Goal: Navigation & Orientation: Go to known website

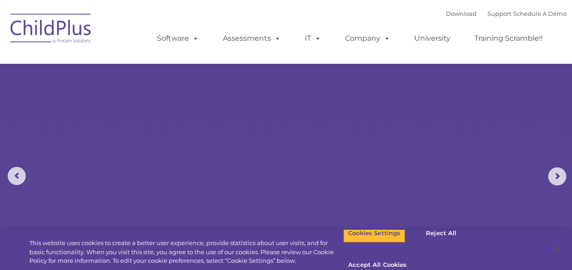
select select "MEDIUM"
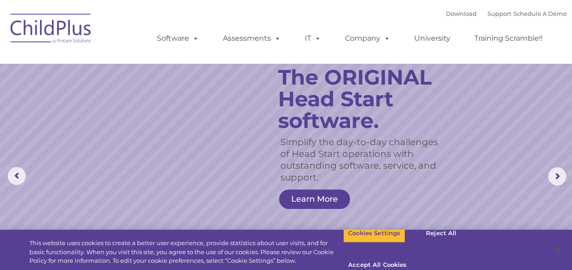
click at [95, 34] on img at bounding box center [51, 29] width 90 height 45
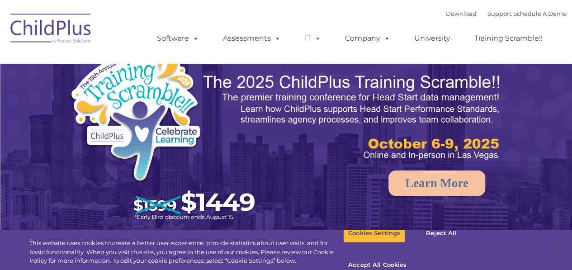
select select "MEDIUM"
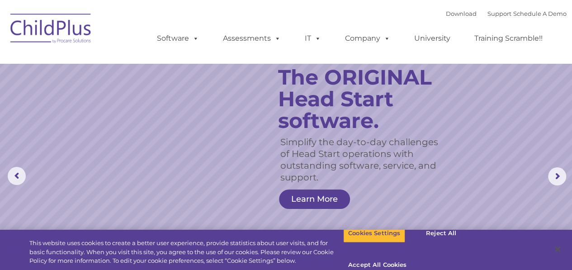
click at [95, 34] on img at bounding box center [51, 29] width 90 height 45
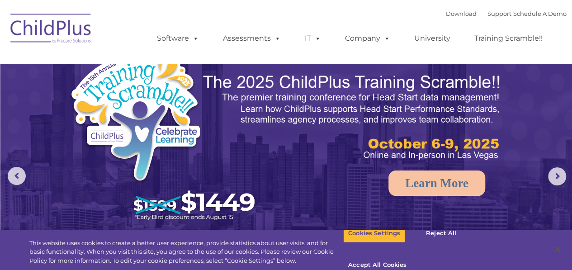
select select "MEDIUM"
